Goal: Navigation & Orientation: Find specific page/section

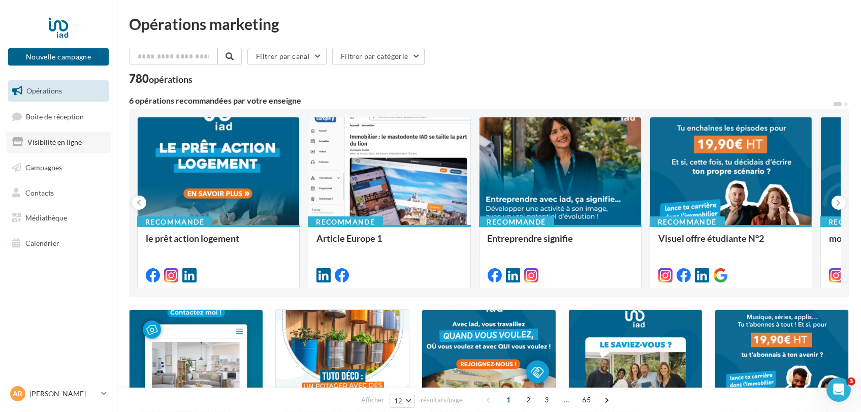
click at [36, 147] on link "Visibilité en ligne" at bounding box center [58, 142] width 105 height 21
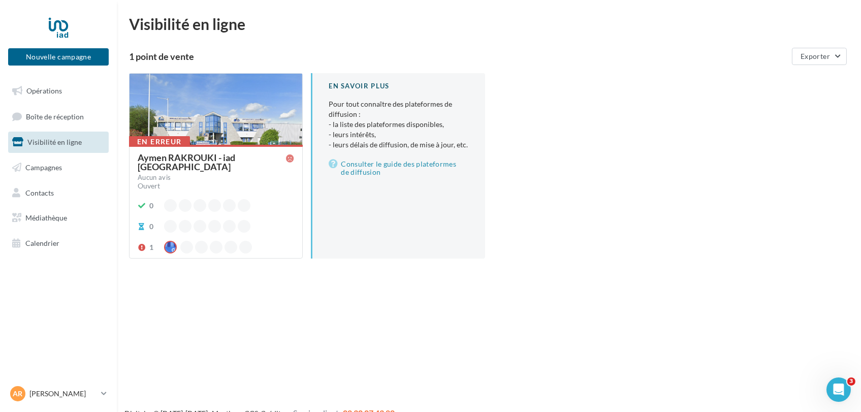
click at [250, 158] on div "Aymen RAKROUKI - iad [GEOGRAPHIC_DATA]" at bounding box center [212, 162] width 148 height 18
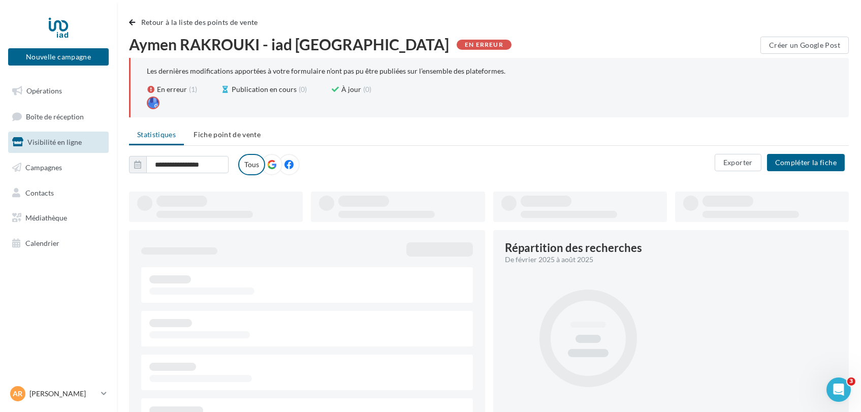
type input "**********"
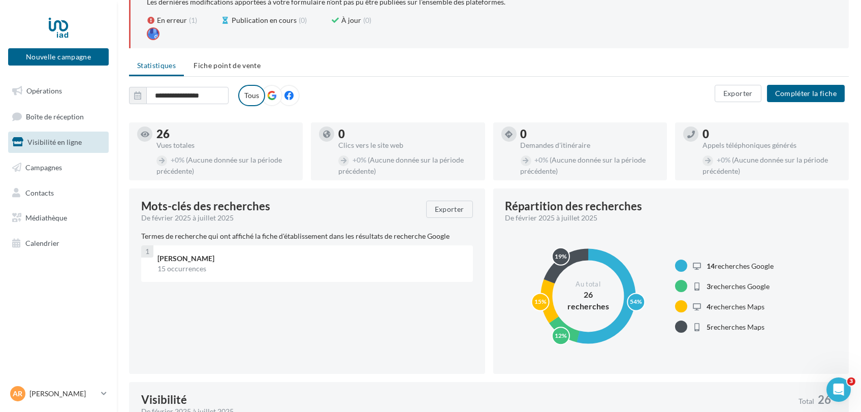
scroll to position [51, 0]
